Goal: Navigation & Orientation: Understand site structure

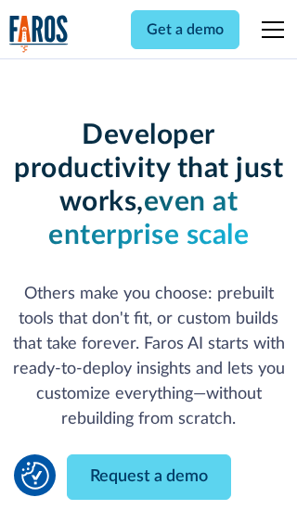
scroll to position [222, 0]
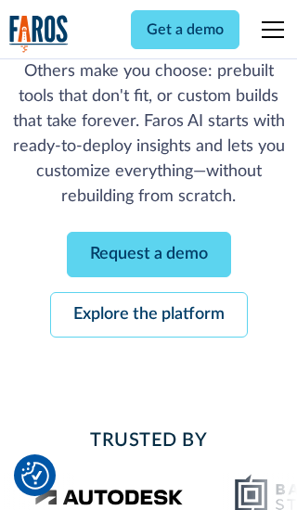
click at [148, 254] on link "Request a demo" at bounding box center [149, 254] width 164 height 45
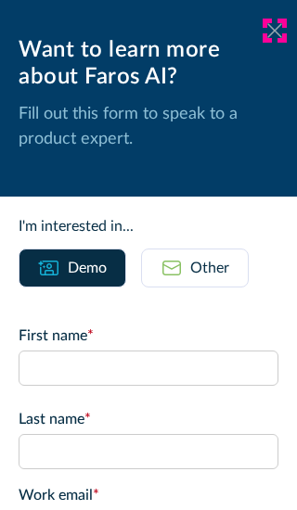
click at [274, 31] on icon at bounding box center [274, 30] width 15 height 14
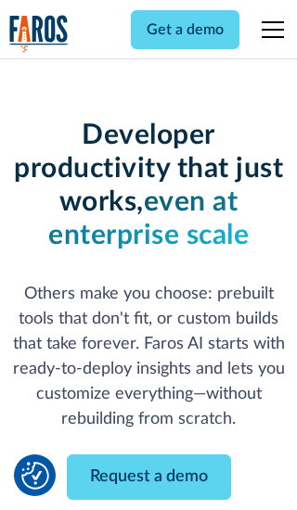
scroll to position [283, 0]
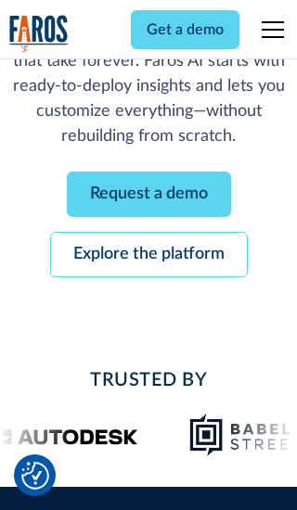
click at [148, 254] on link "Explore the platform" at bounding box center [148, 254] width 197 height 45
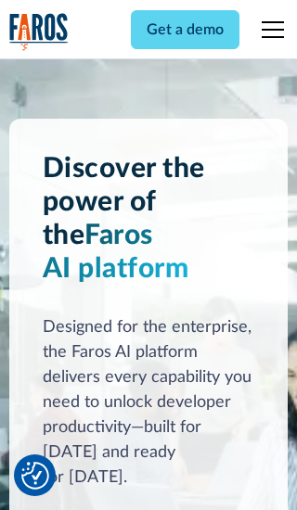
scroll to position [13925, 0]
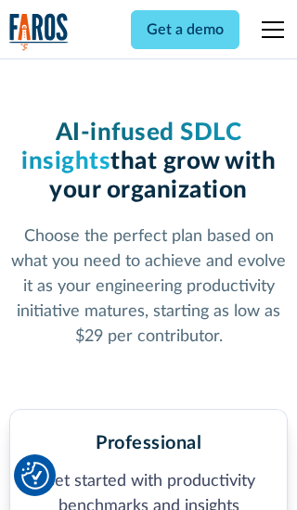
scroll to position [2873, 0]
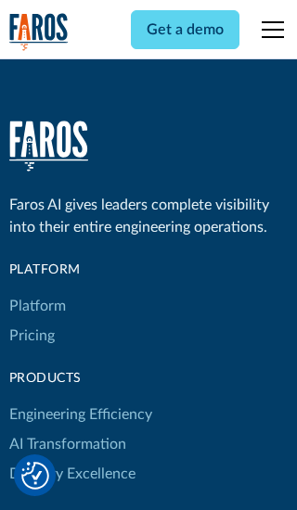
click at [36, 291] on link "Platform" at bounding box center [37, 306] width 57 height 30
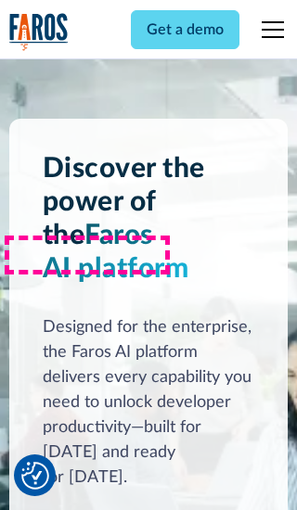
scroll to position [14520, 0]
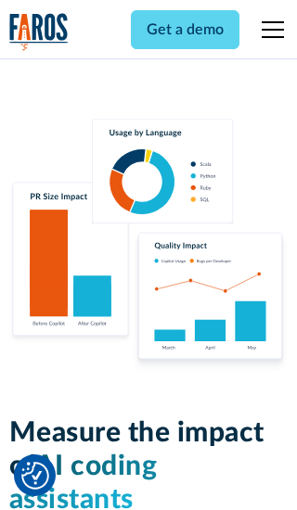
scroll to position [11460, 0]
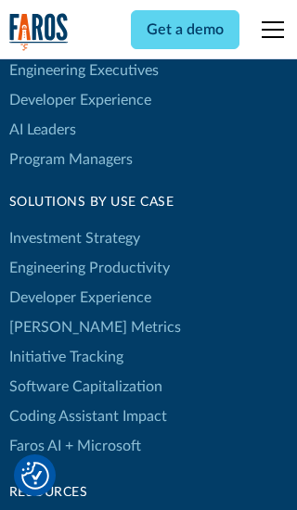
click at [56, 312] on link "[PERSON_NAME] Metrics" at bounding box center [94, 327] width 171 height 30
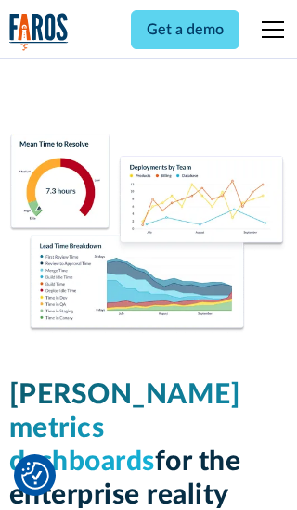
scroll to position [8117, 0]
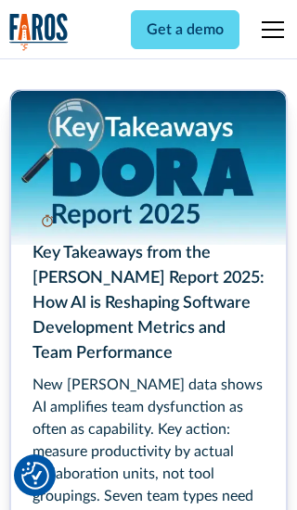
scroll to position [8355, 0]
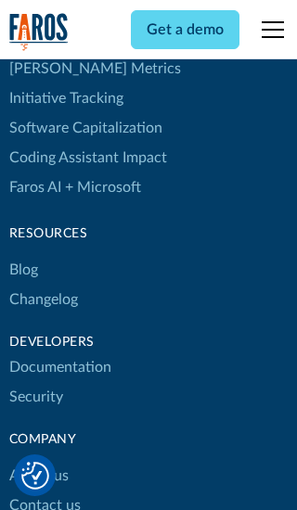
click at [43, 285] on link "Changelog" at bounding box center [43, 300] width 69 height 30
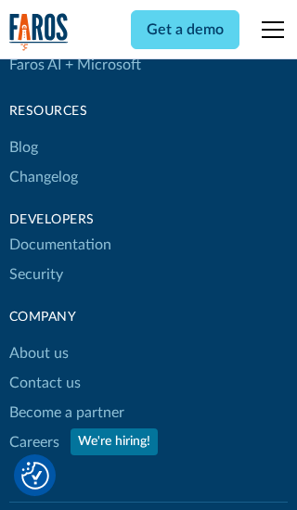
click at [38, 338] on link "About us" at bounding box center [38, 353] width 59 height 30
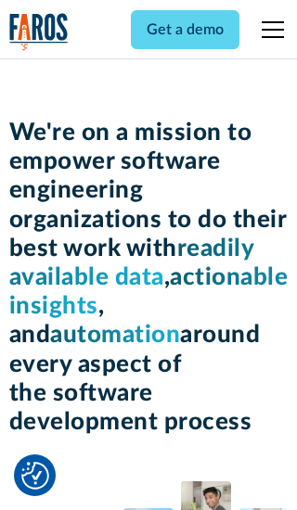
scroll to position [6393, 0]
